Goal: Task Accomplishment & Management: Use online tool/utility

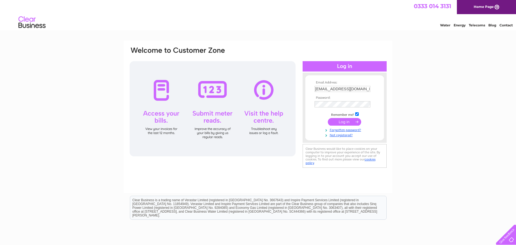
click at [342, 125] on input "submit" at bounding box center [344, 122] width 33 height 8
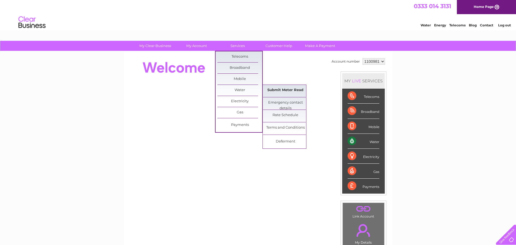
click at [276, 89] on link "Submit Meter Read" at bounding box center [285, 90] width 45 height 11
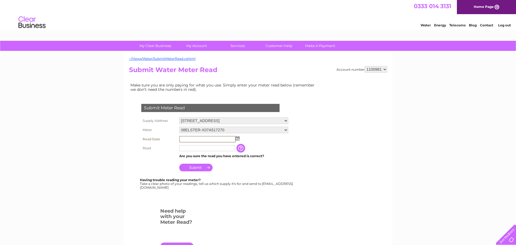
click at [235, 138] on input "text" at bounding box center [207, 139] width 56 height 7
click at [237, 138] on img at bounding box center [238, 138] width 4 height 4
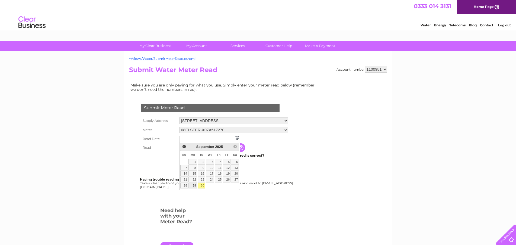
click at [192, 183] on link "29" at bounding box center [193, 185] width 8 height 5
type input "2025/09/29"
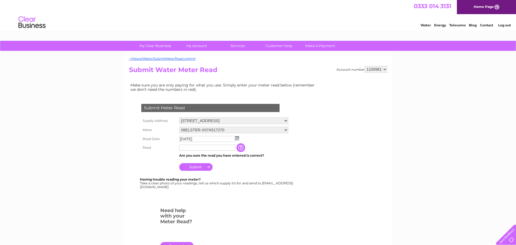
click at [227, 147] on input "text" at bounding box center [207, 147] width 56 height 6
type input "355"
drag, startPoint x: 265, startPoint y: 205, endPoint x: 267, endPoint y: 197, distance: 8.6
click at [265, 203] on form "Submit Meter Read Supply Address 52 Main Street, Kilbirnie, North Ayrshire, KA2…" at bounding box center [224, 179] width 190 height 172
click at [201, 166] on input "Submit" at bounding box center [195, 167] width 33 height 8
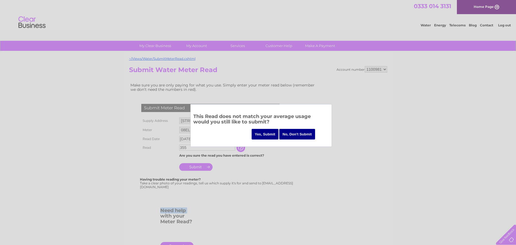
click at [264, 136] on input "Yes, Submit" at bounding box center [265, 134] width 27 height 11
